Goal: Browse casually: Explore the website without a specific task or goal

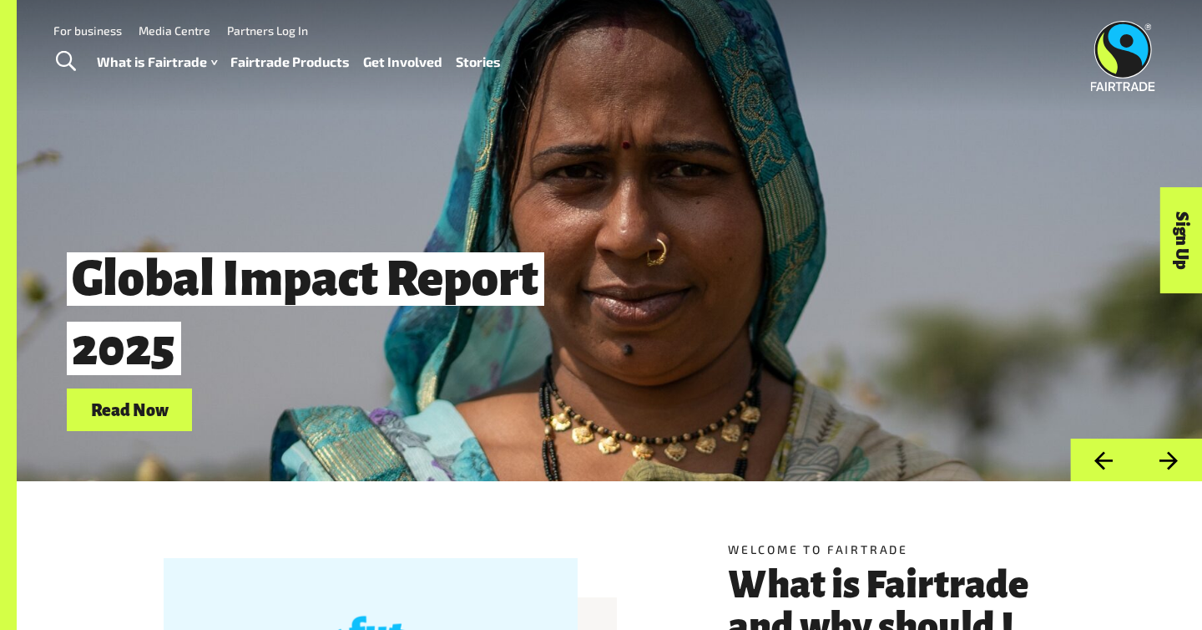
click at [1172, 453] on button "Next" at bounding box center [1169, 459] width 66 height 43
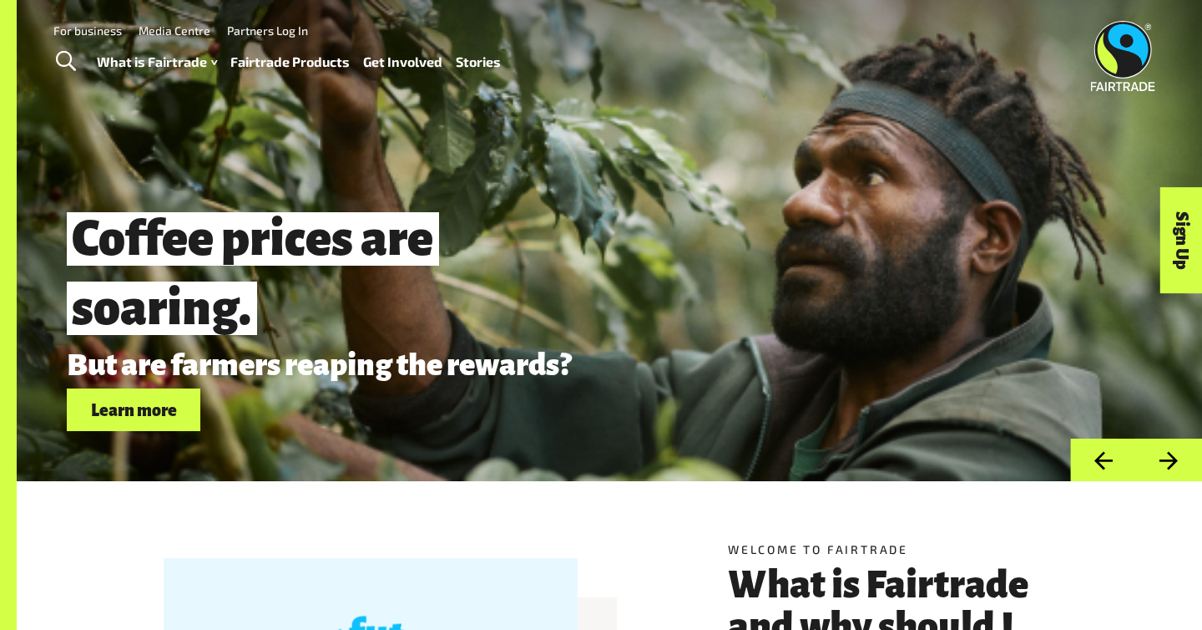
click at [1171, 453] on button "Next" at bounding box center [1169, 459] width 66 height 43
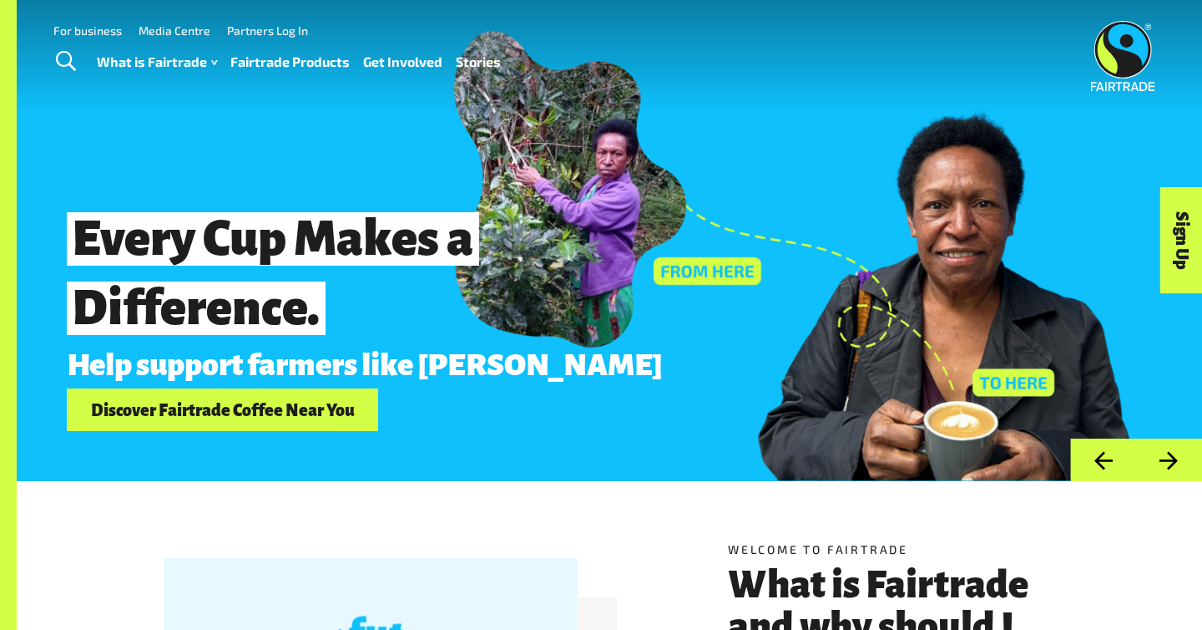
click at [1151, 444] on button "Next" at bounding box center [1169, 459] width 66 height 43
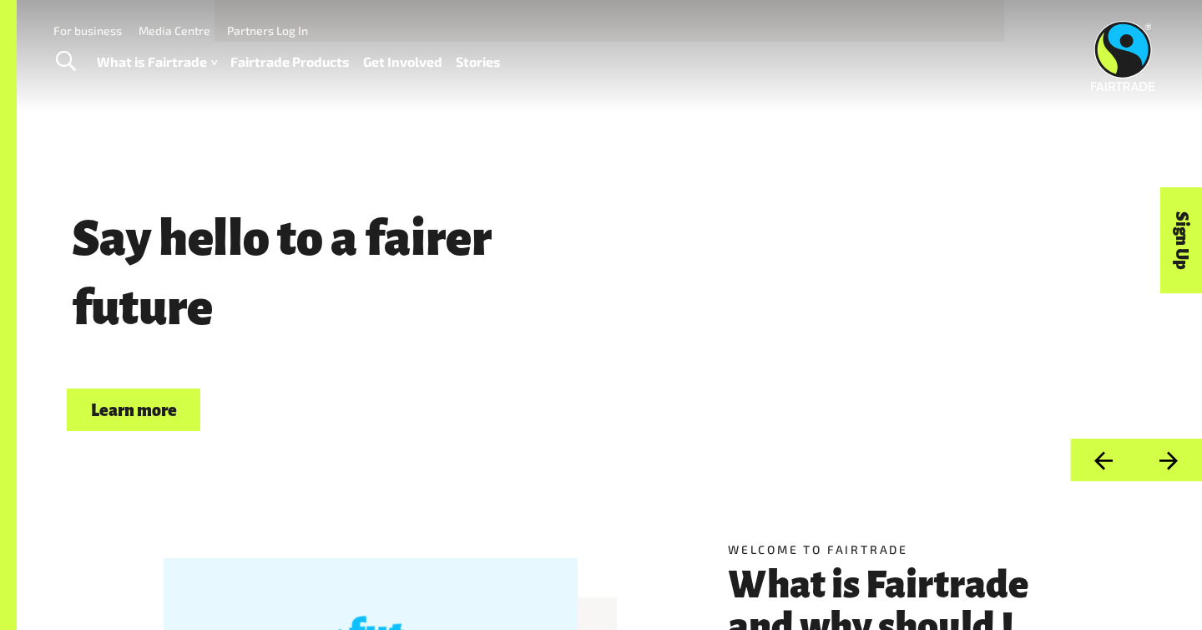
click at [1095, 457] on button "Previous" at bounding box center [1103, 459] width 66 height 43
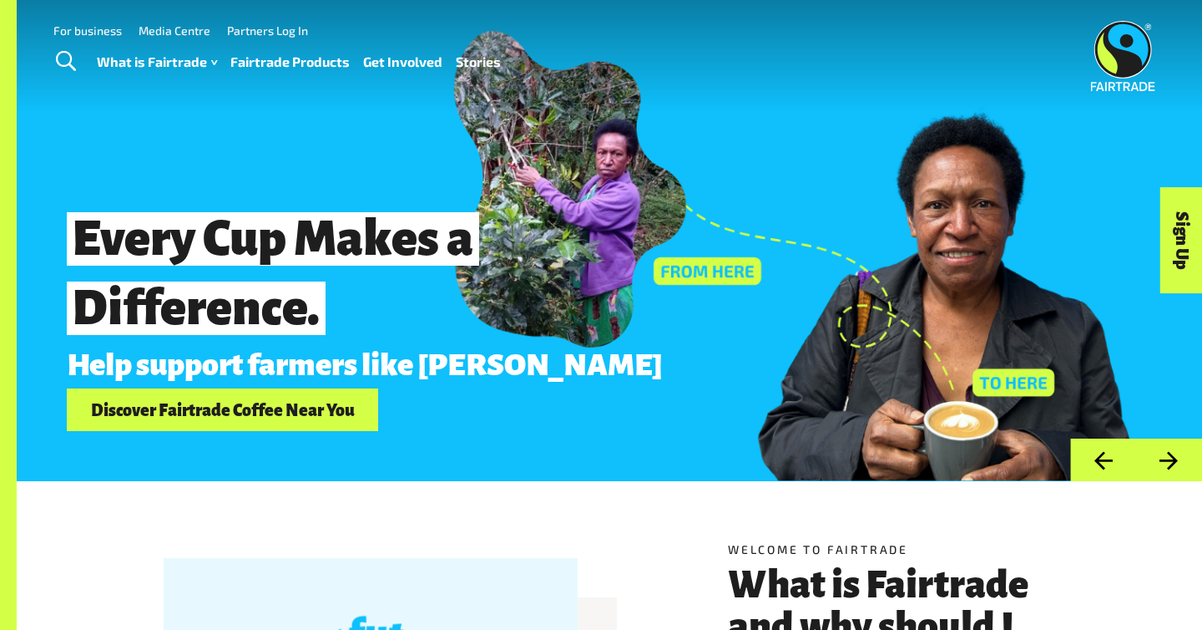
click at [1141, 462] on button "Next" at bounding box center [1169, 459] width 66 height 43
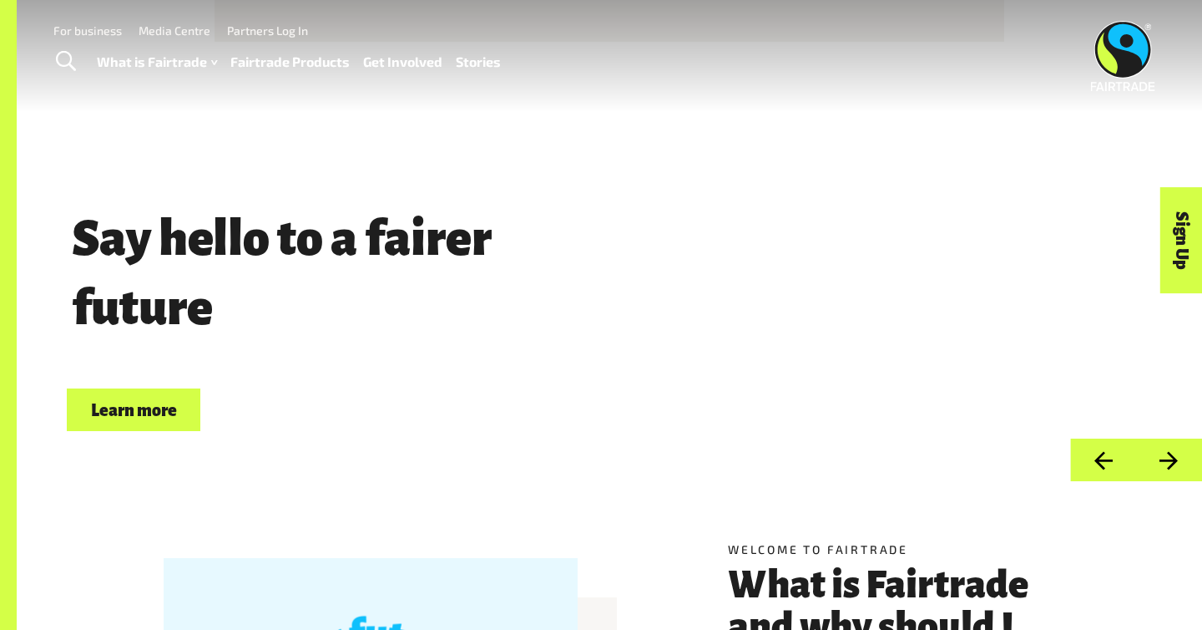
click at [1141, 462] on button "Next" at bounding box center [1169, 459] width 66 height 43
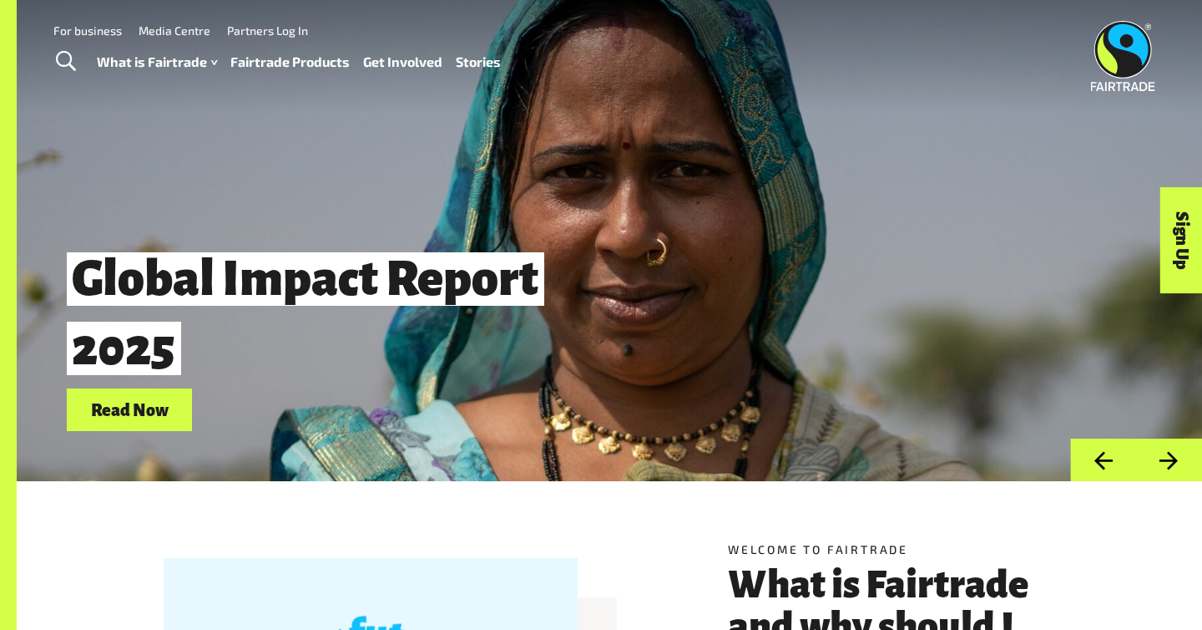
click at [1141, 463] on button "Next" at bounding box center [1169, 459] width 66 height 43
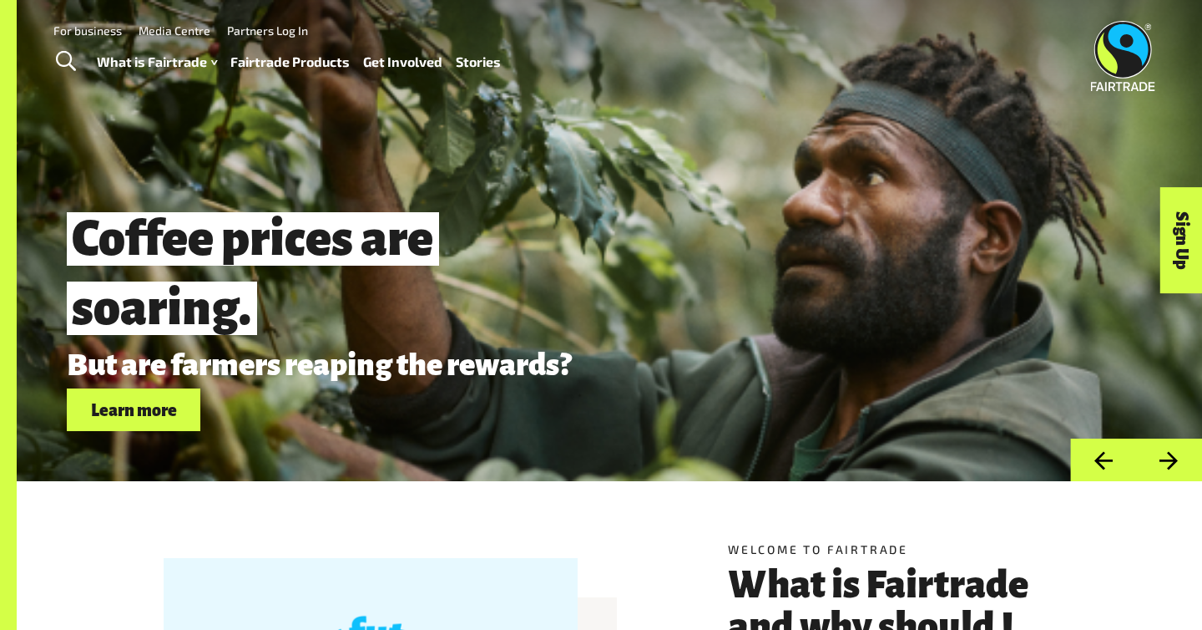
click at [1141, 463] on button "Next" at bounding box center [1169, 459] width 66 height 43
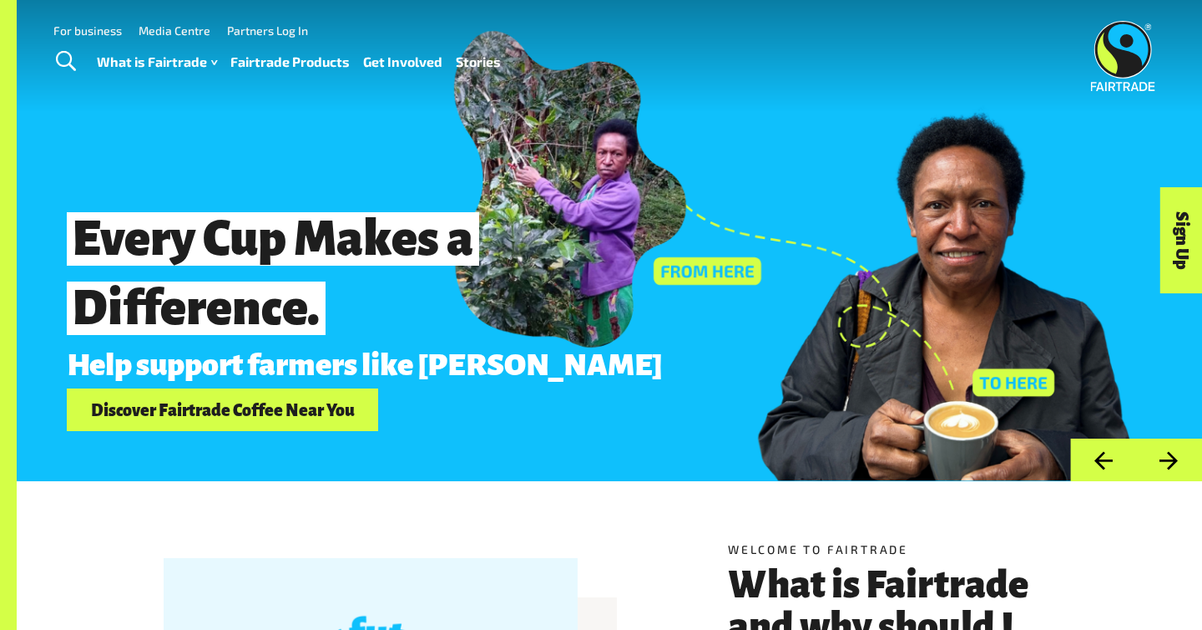
click at [1141, 463] on button "Next" at bounding box center [1169, 459] width 66 height 43
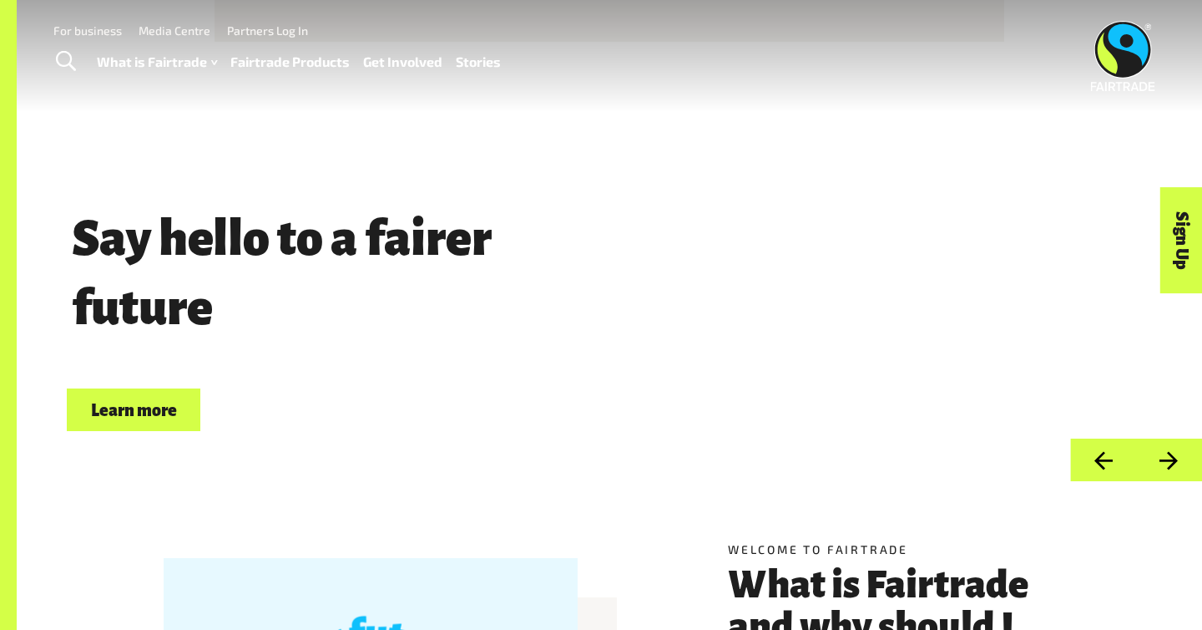
click at [1085, 453] on button "Previous" at bounding box center [1103, 459] width 66 height 43
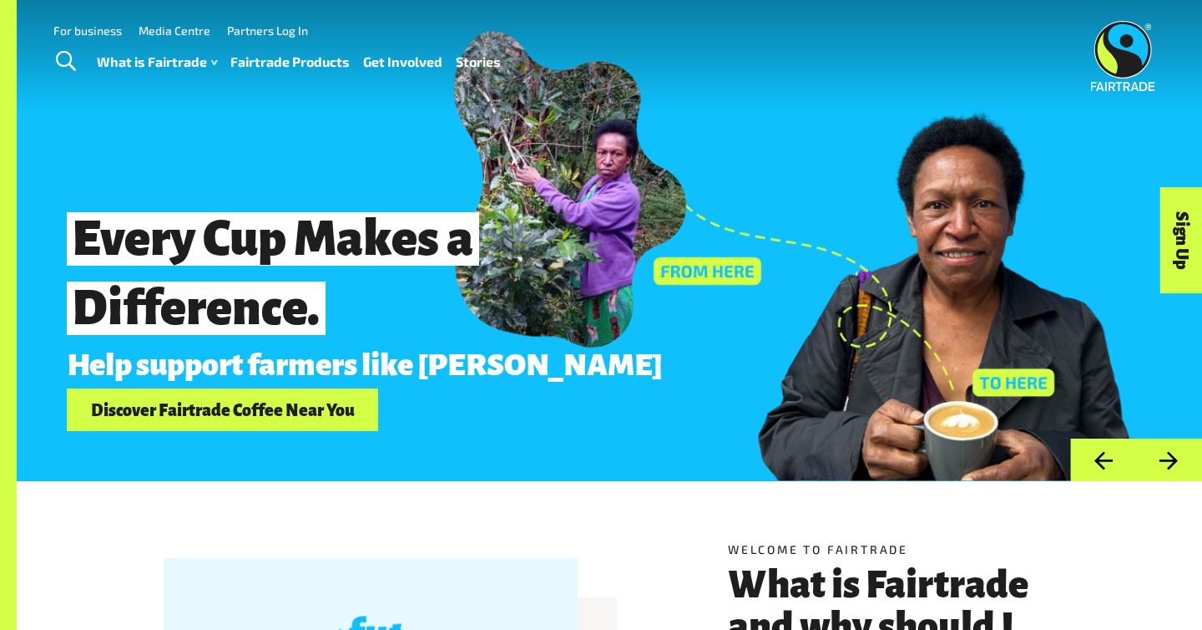
drag, startPoint x: 712, startPoint y: 362, endPoint x: 609, endPoint y: 416, distance: 116.9
click at [613, 403] on div "Every Cup Makes a Difference. Help support farmers like [PERSON_NAME] Discover …" at bounding box center [517, 315] width 901 height 232
click at [844, 333] on div "Every Cup Makes a Difference. Help support farmers like [PERSON_NAME] Discover …" at bounding box center [517, 315] width 901 height 232
click at [1161, 446] on button "Next" at bounding box center [1169, 459] width 66 height 43
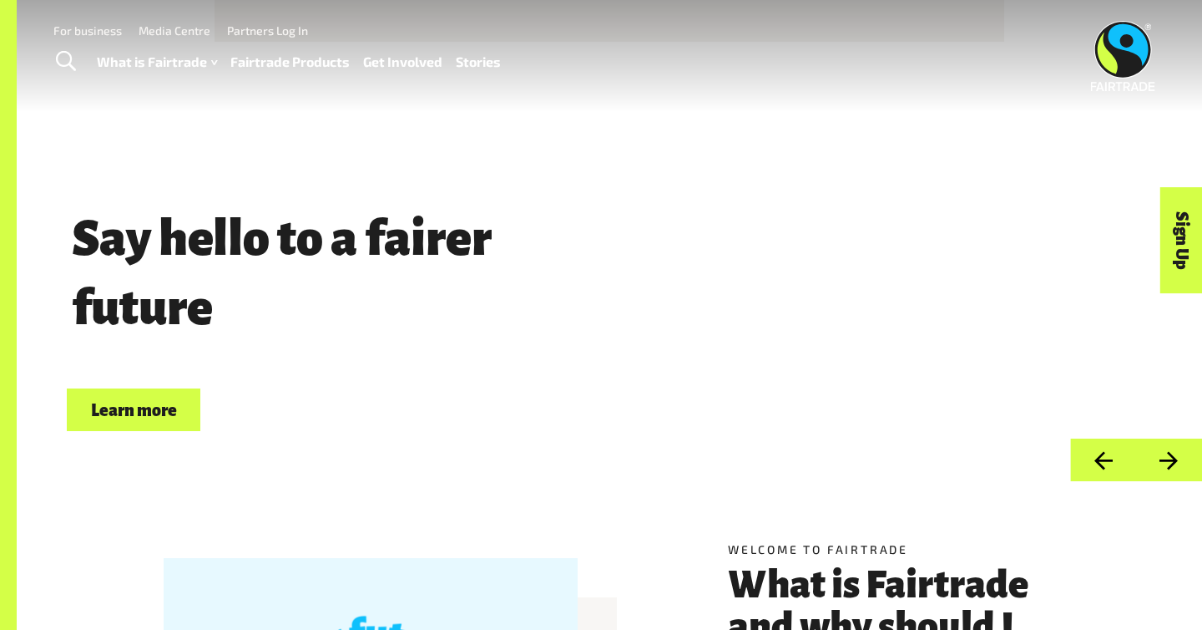
click at [1172, 453] on button "Next" at bounding box center [1169, 459] width 66 height 43
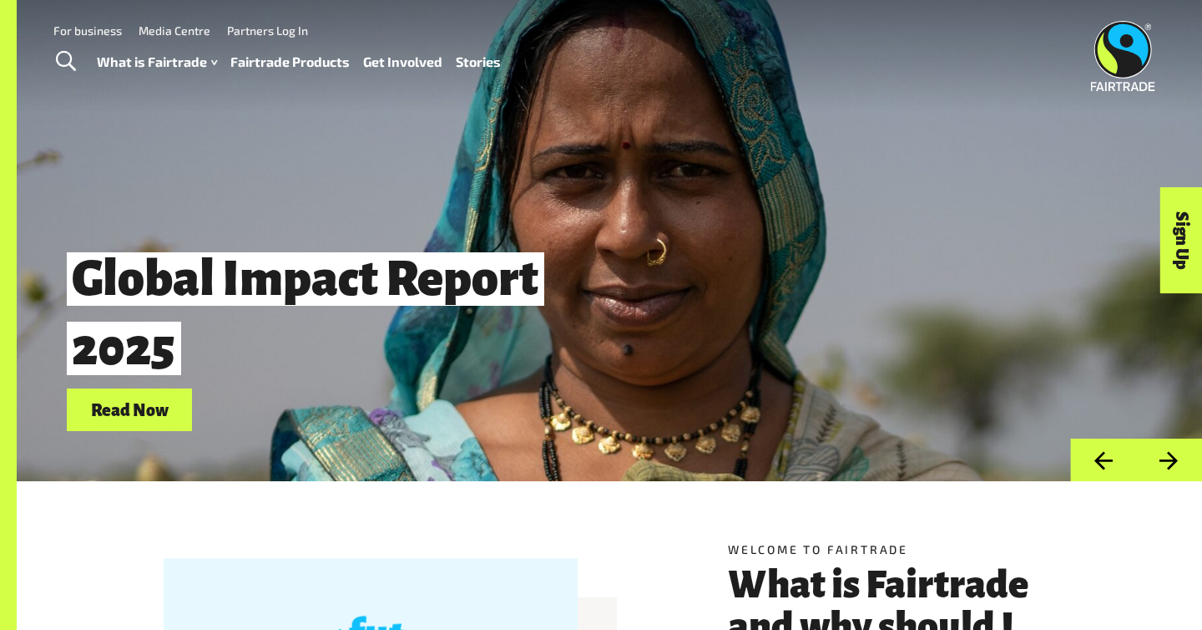
click at [1173, 452] on button "Next" at bounding box center [1169, 459] width 66 height 43
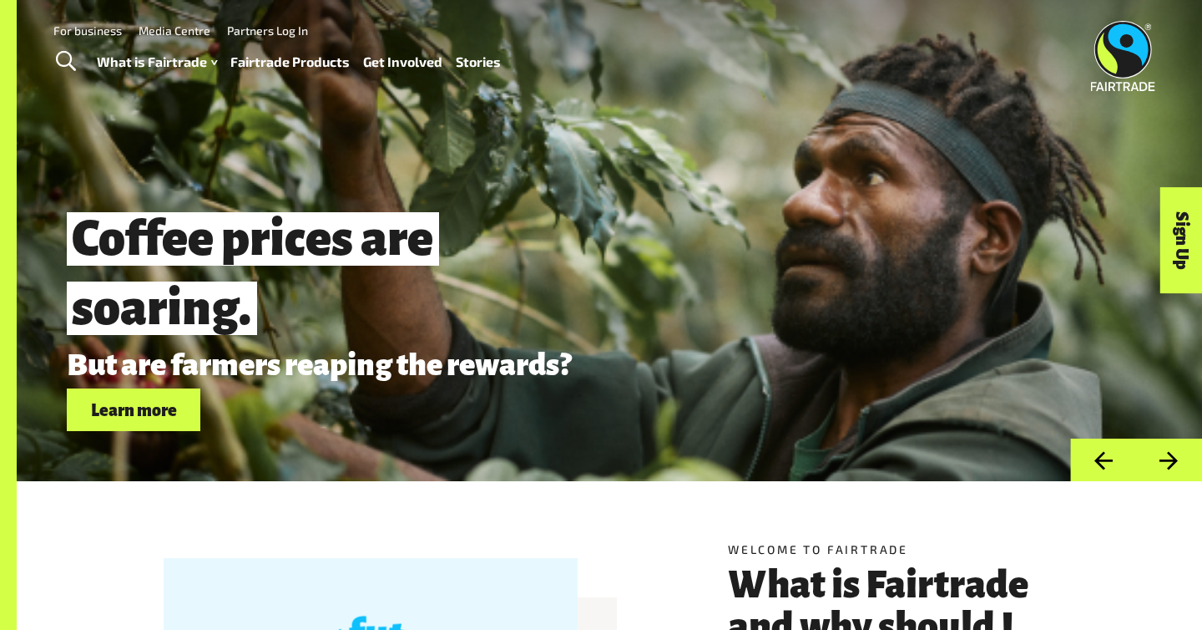
click at [1173, 452] on button "Next" at bounding box center [1169, 459] width 66 height 43
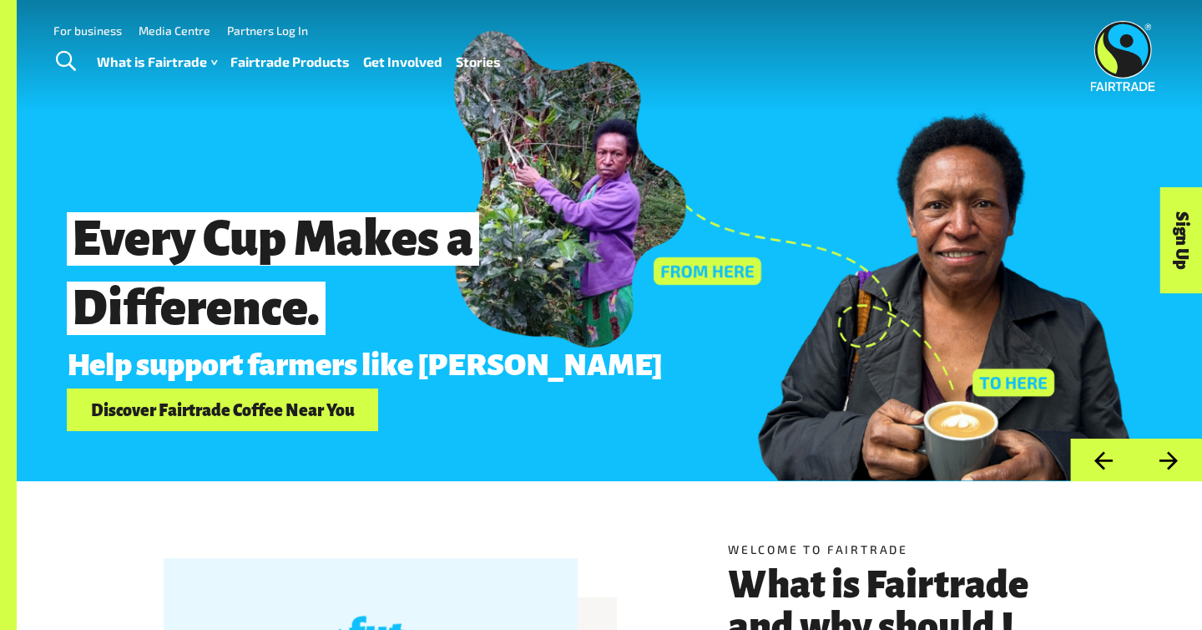
click at [1173, 452] on button "Next" at bounding box center [1169, 459] width 66 height 43
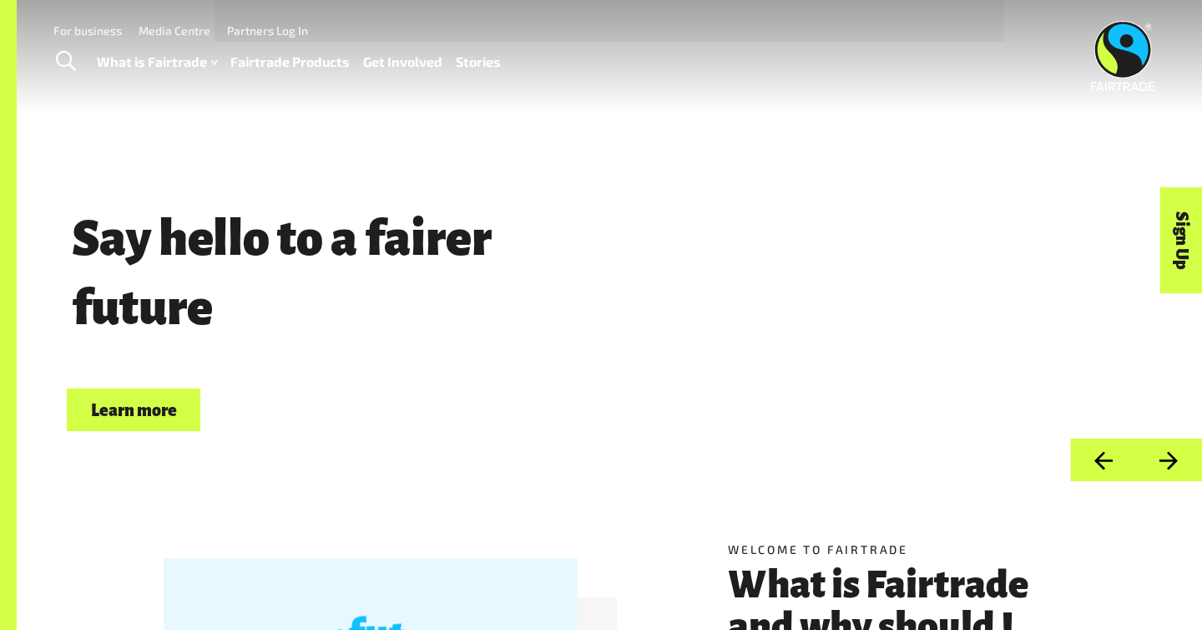
click at [1173, 452] on button "Next" at bounding box center [1169, 459] width 66 height 43
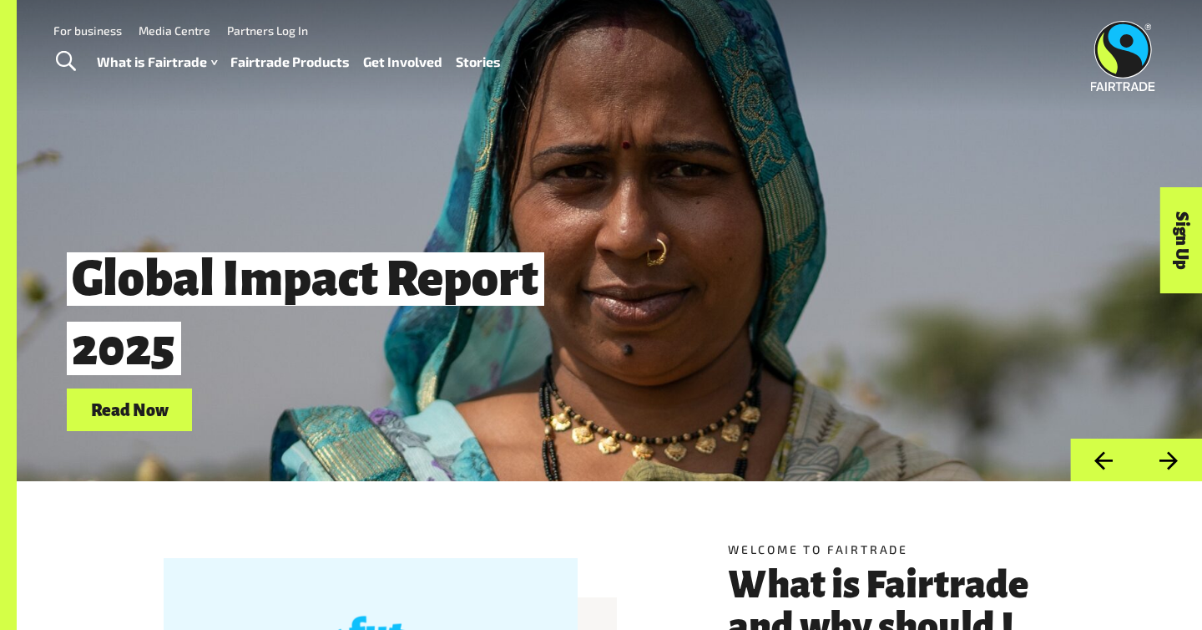
click at [1173, 452] on button "Next" at bounding box center [1169, 459] width 66 height 43
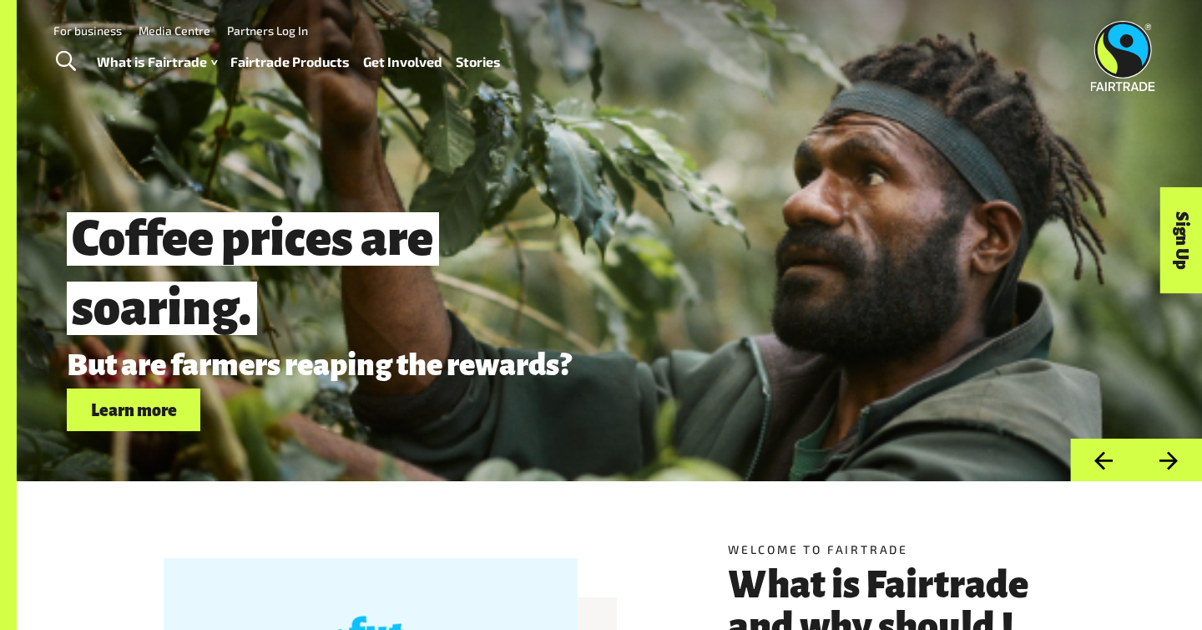
click at [1173, 452] on button "Next" at bounding box center [1169, 459] width 66 height 43
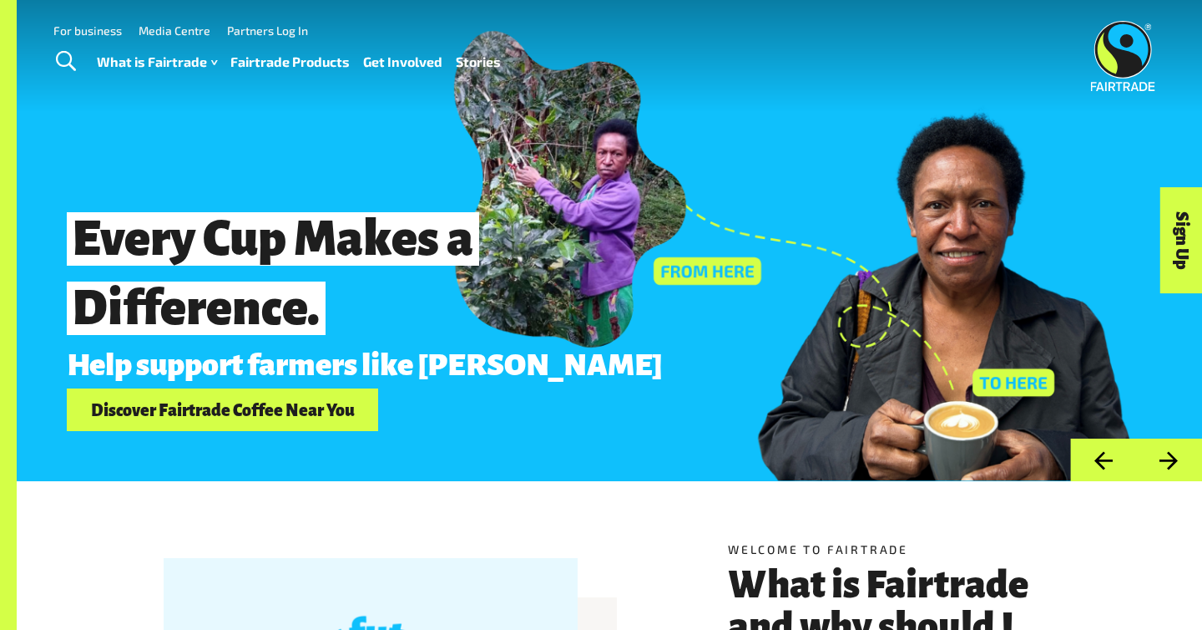
click at [1173, 452] on button "Next" at bounding box center [1169, 459] width 66 height 43
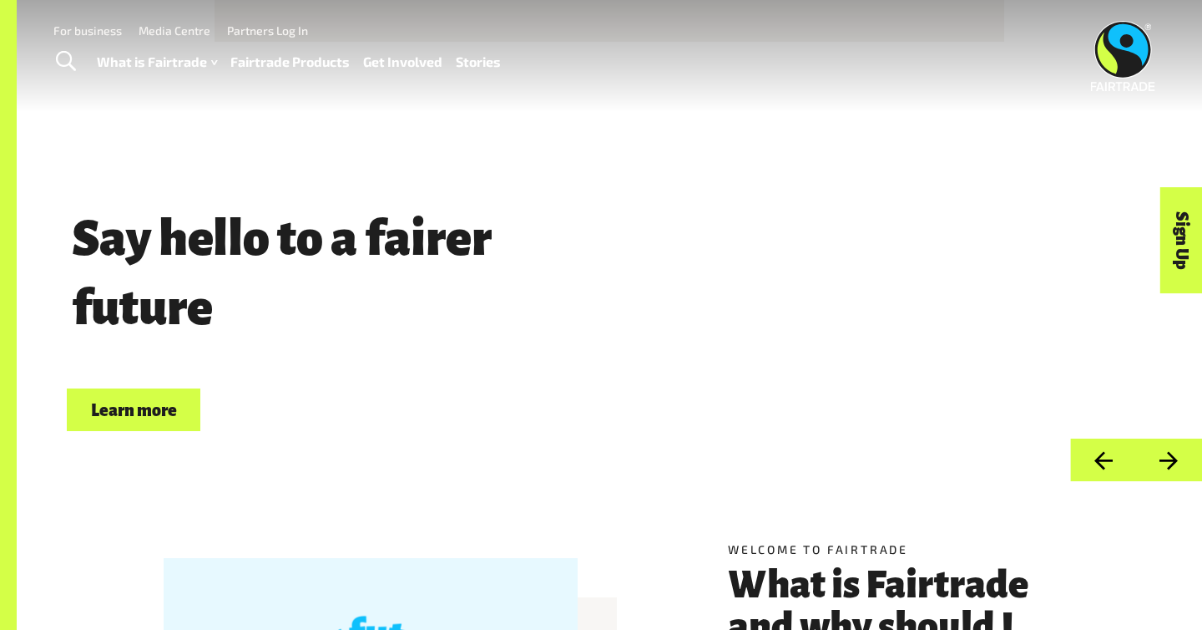
click at [1173, 452] on button "Next" at bounding box center [1169, 459] width 66 height 43
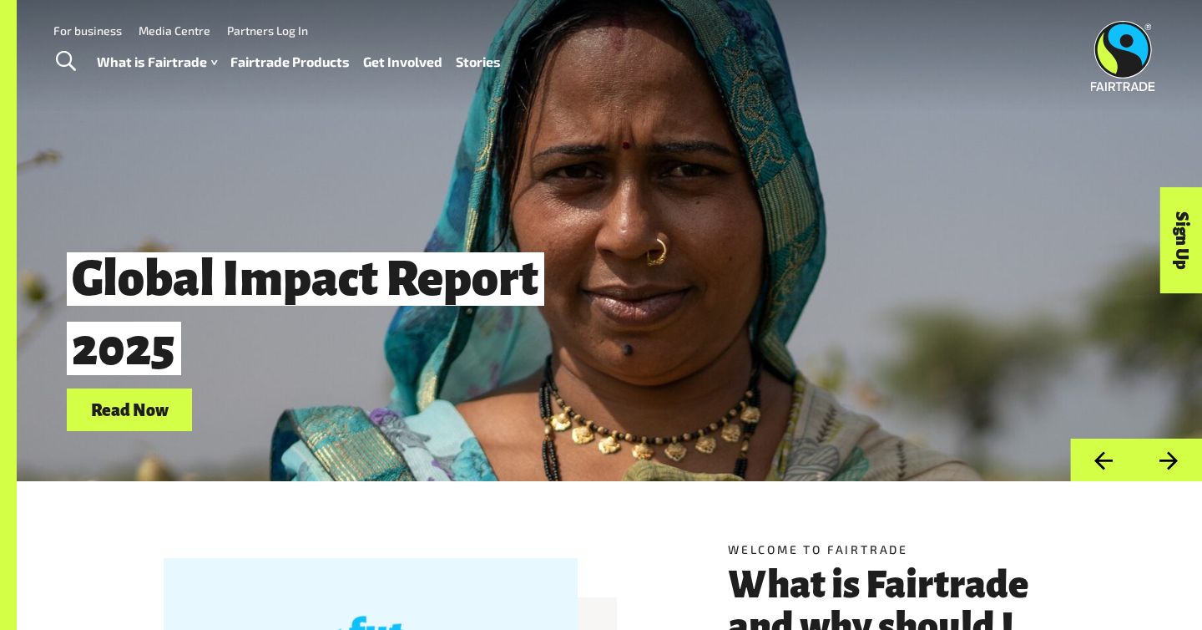
click at [1173, 452] on button "Next" at bounding box center [1169, 459] width 66 height 43
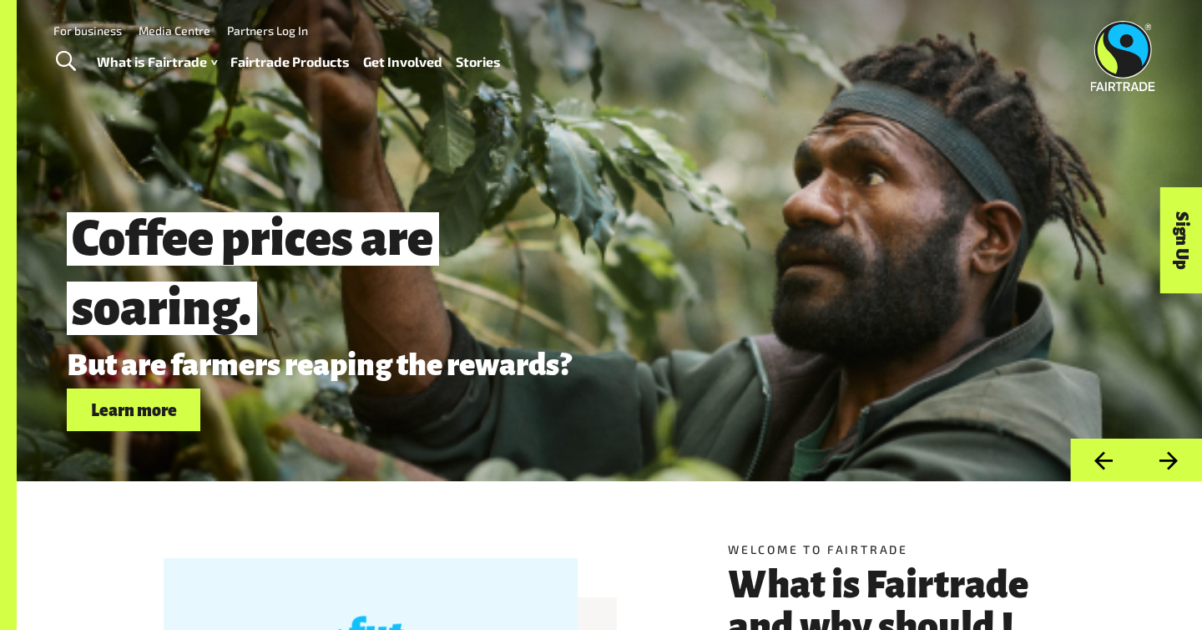
click at [1173, 452] on button "Next" at bounding box center [1169, 459] width 66 height 43
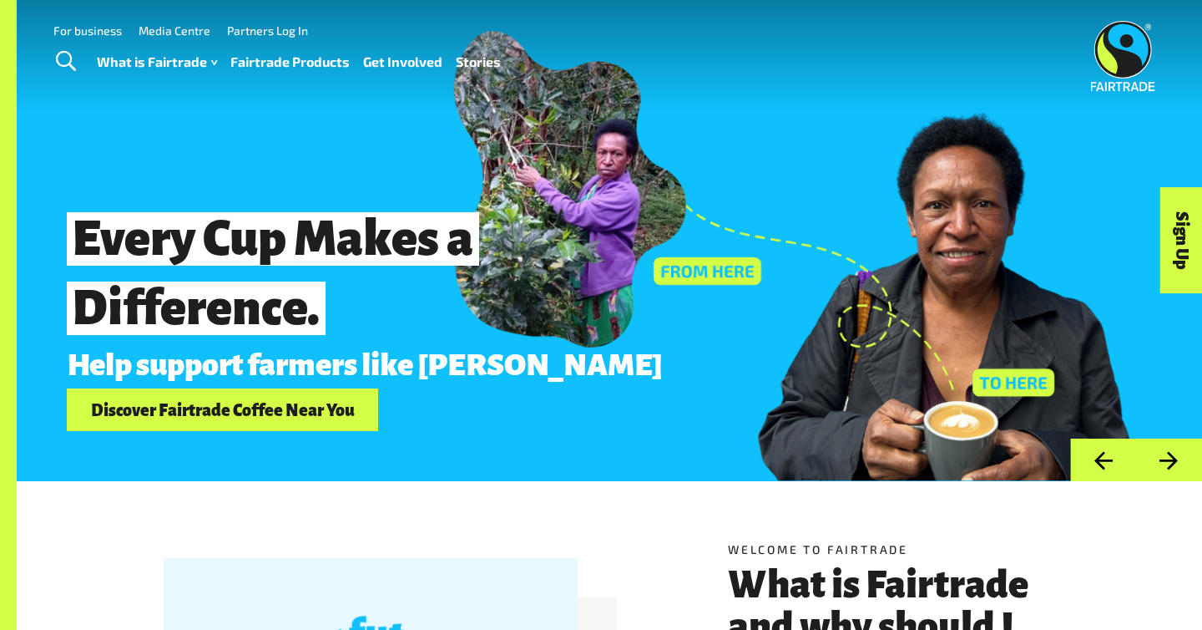
click at [1174, 451] on button "Next" at bounding box center [1169, 459] width 66 height 43
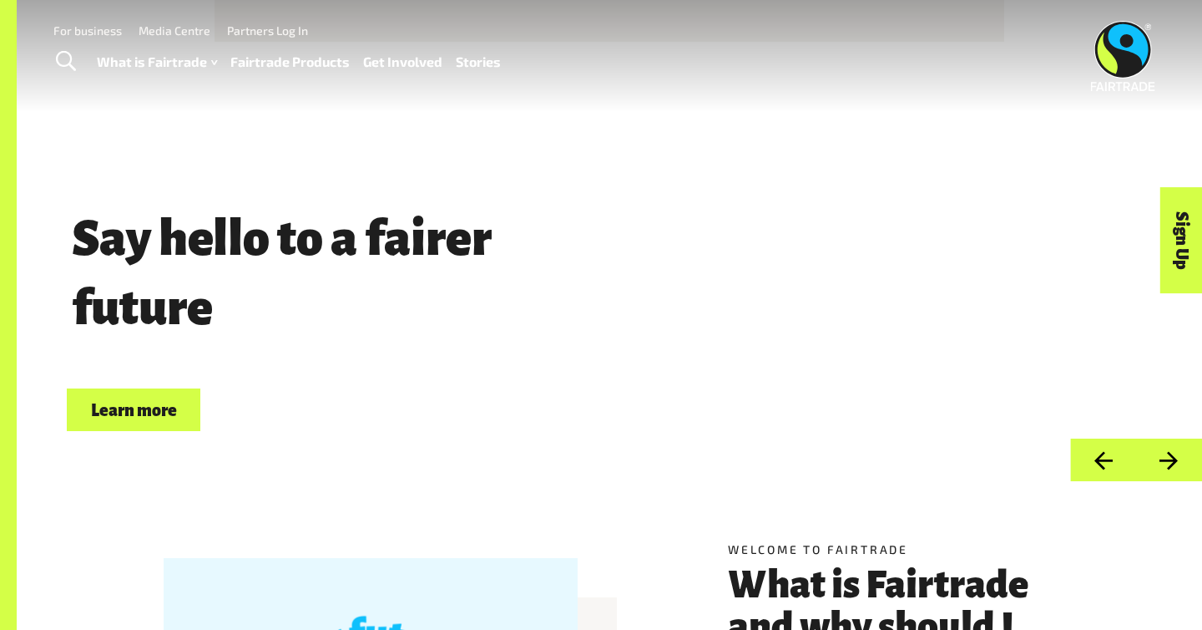
click at [1174, 451] on button "Next" at bounding box center [1169, 459] width 66 height 43
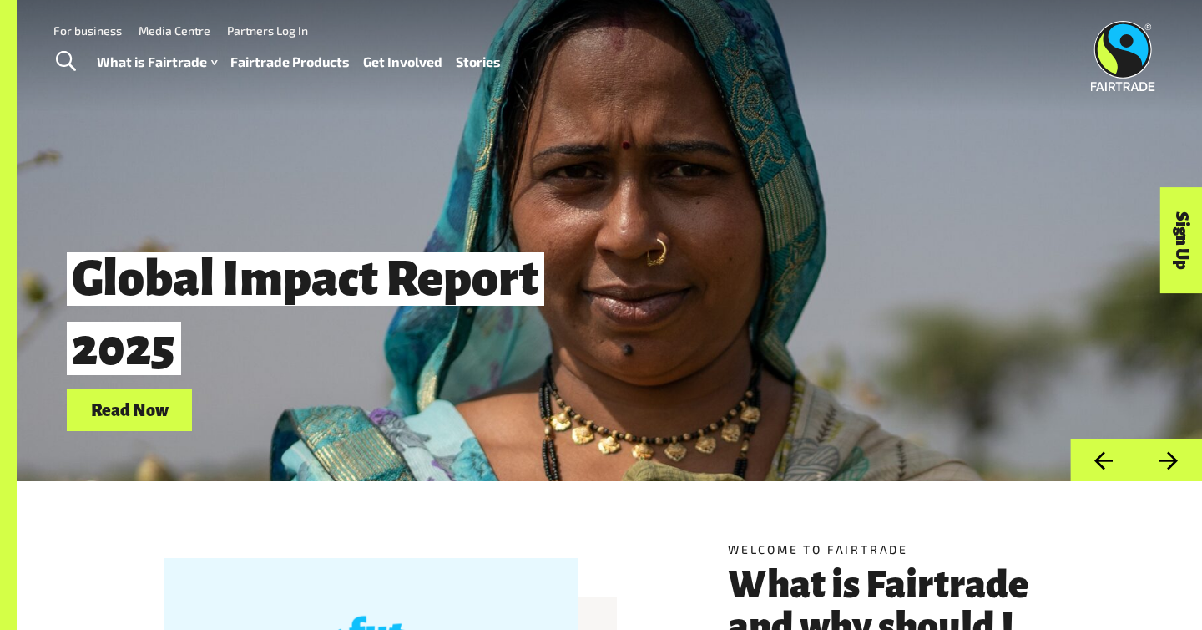
click at [1174, 451] on button "Next" at bounding box center [1169, 459] width 66 height 43
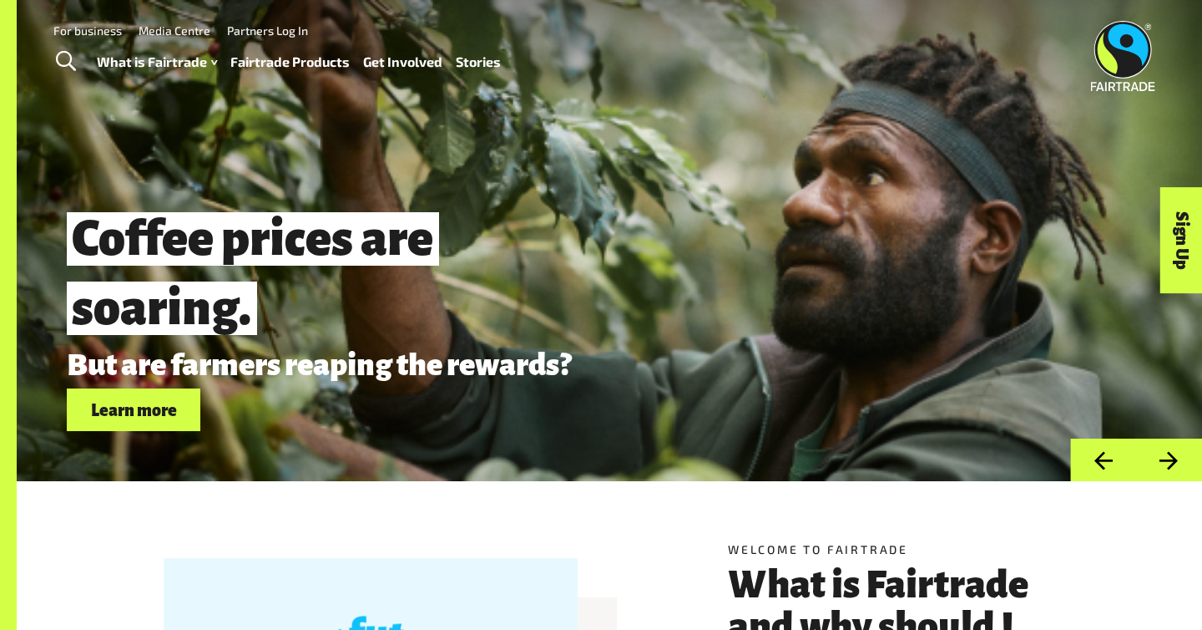
click at [1174, 451] on button "Next" at bounding box center [1169, 459] width 66 height 43
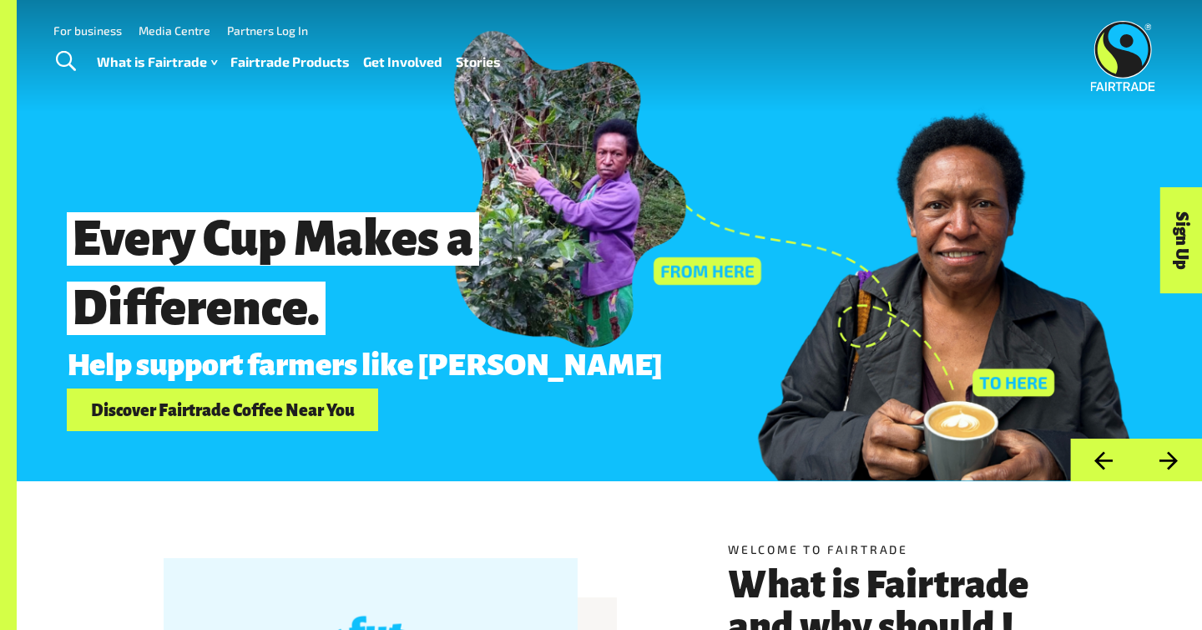
click at [1174, 451] on button "Next" at bounding box center [1169, 459] width 66 height 43
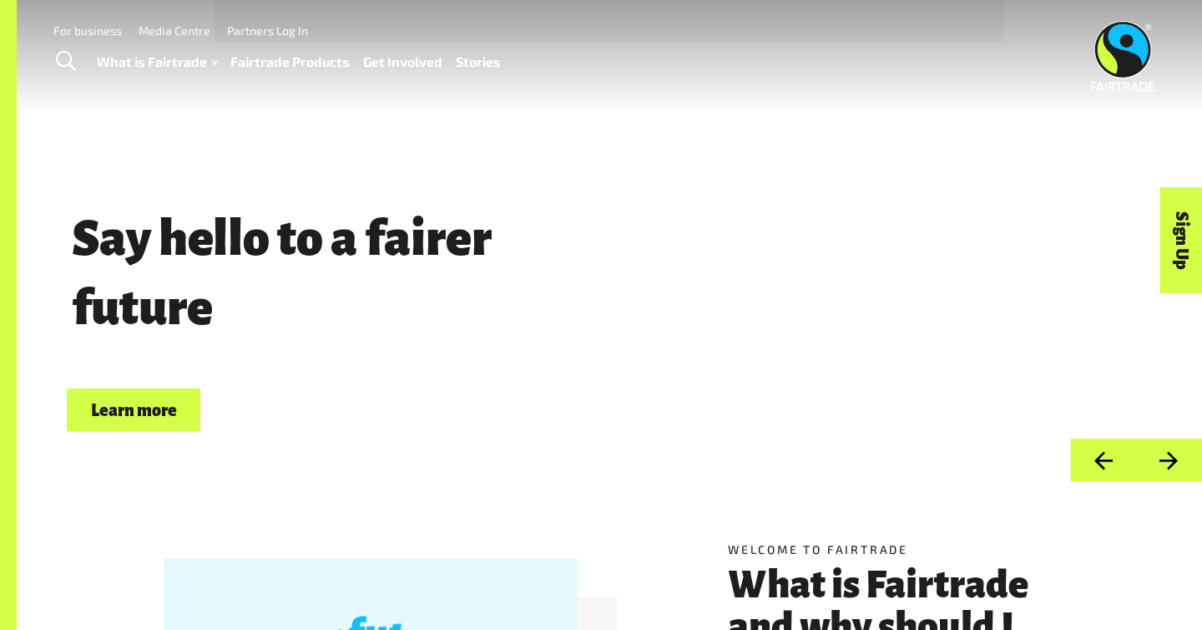
click at [1174, 451] on button "Next" at bounding box center [1169, 459] width 66 height 43
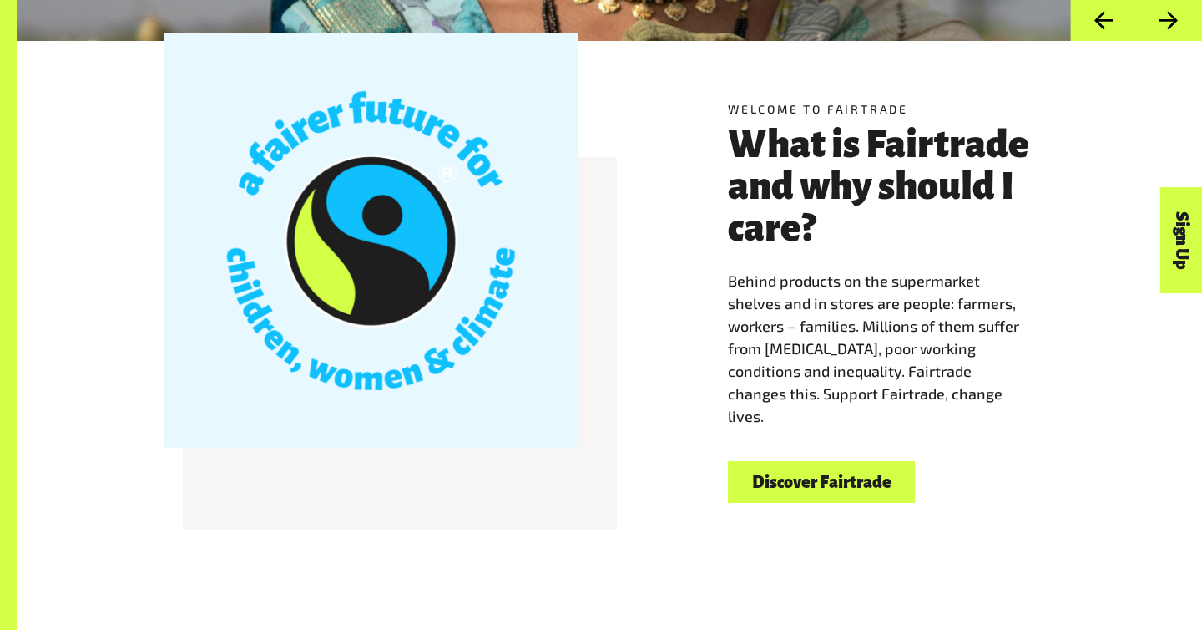
scroll to position [443, 0]
